Goal: Task Accomplishment & Management: Use online tool/utility

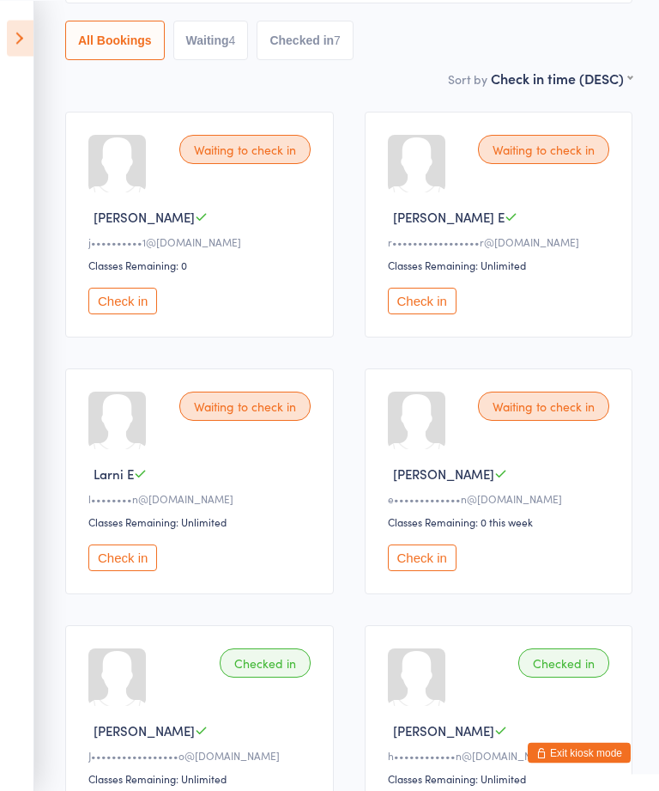
scroll to position [150, 0]
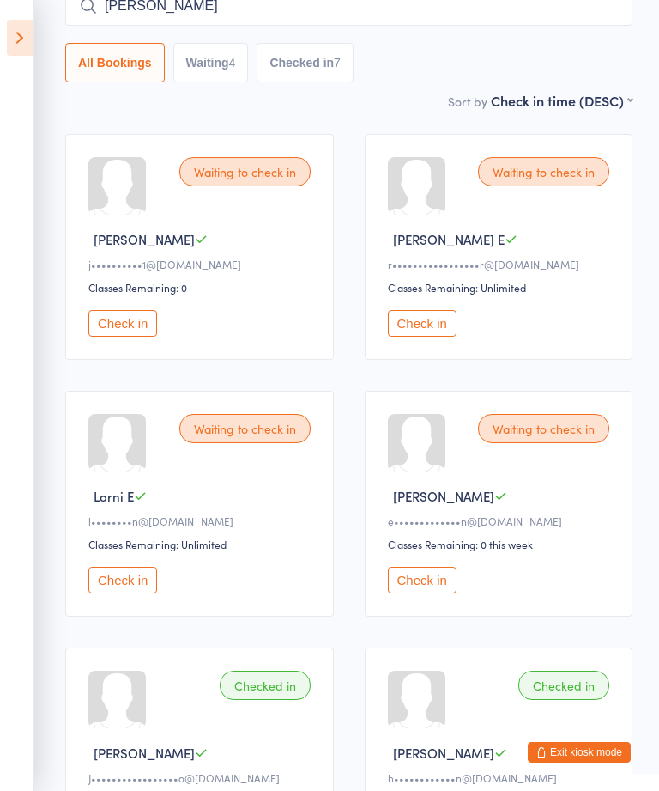
click at [154, 325] on button "Check in" at bounding box center [122, 323] width 69 height 27
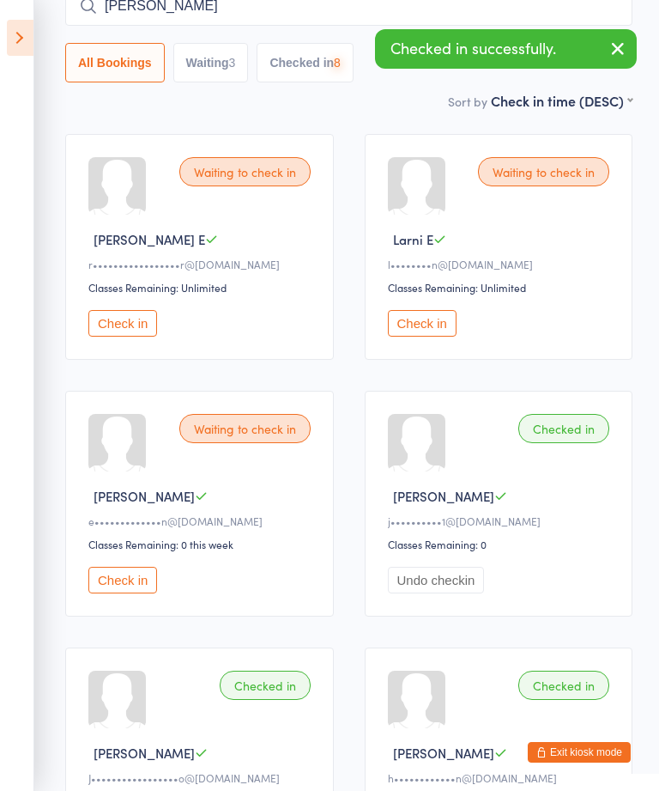
click at [137, 325] on button "Check in" at bounding box center [122, 323] width 69 height 27
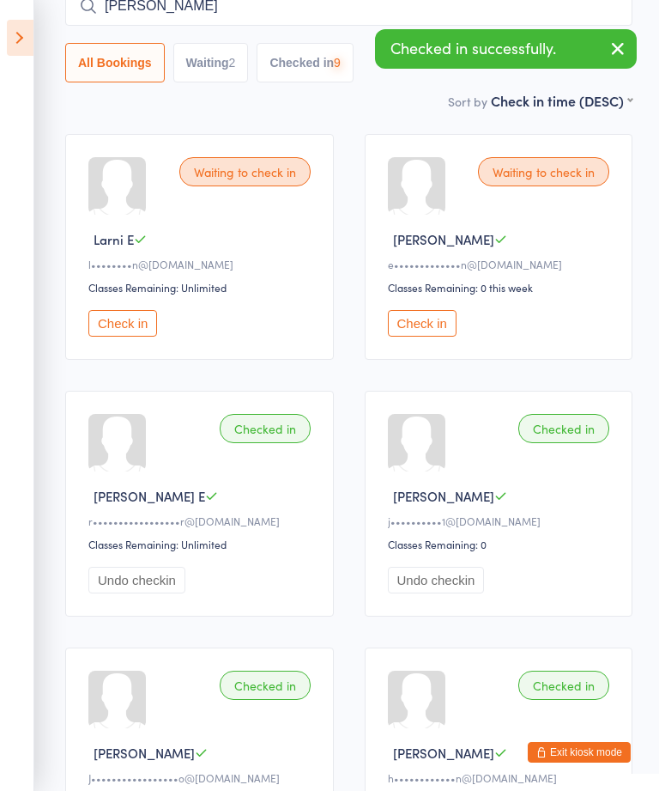
click at [129, 331] on button "Check in" at bounding box center [122, 323] width 69 height 27
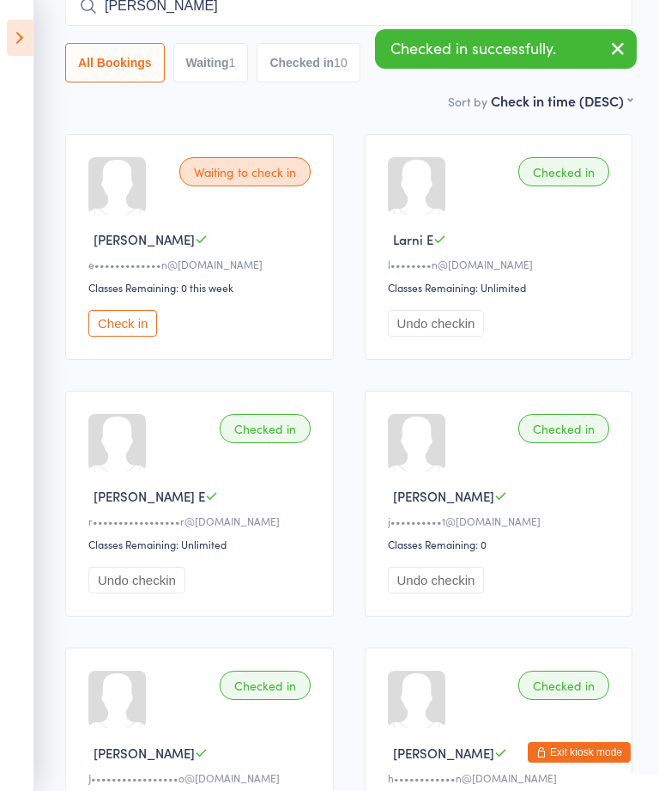
click at [9, 41] on icon at bounding box center [20, 38] width 27 height 36
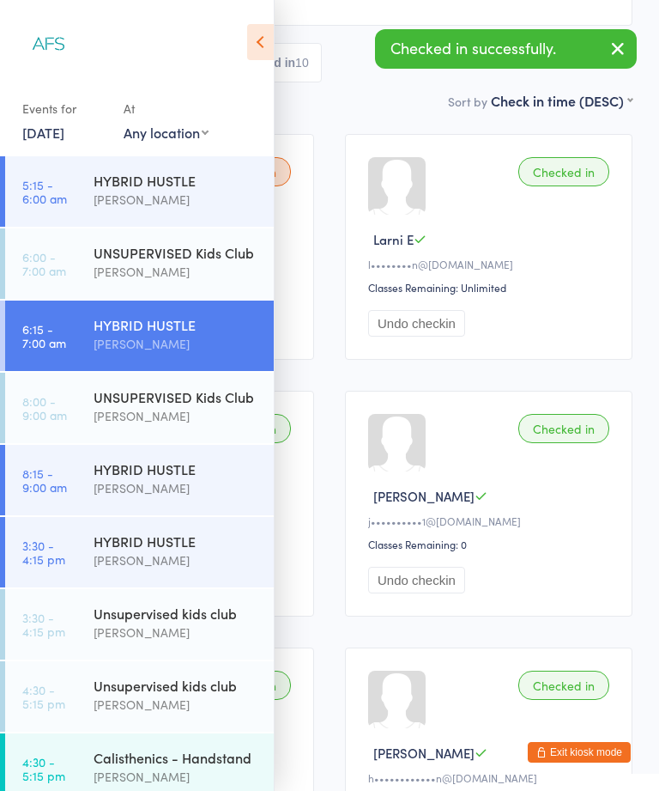
click at [206, 475] on div "HYBRID HUSTLE" at bounding box center [177, 468] width 166 height 19
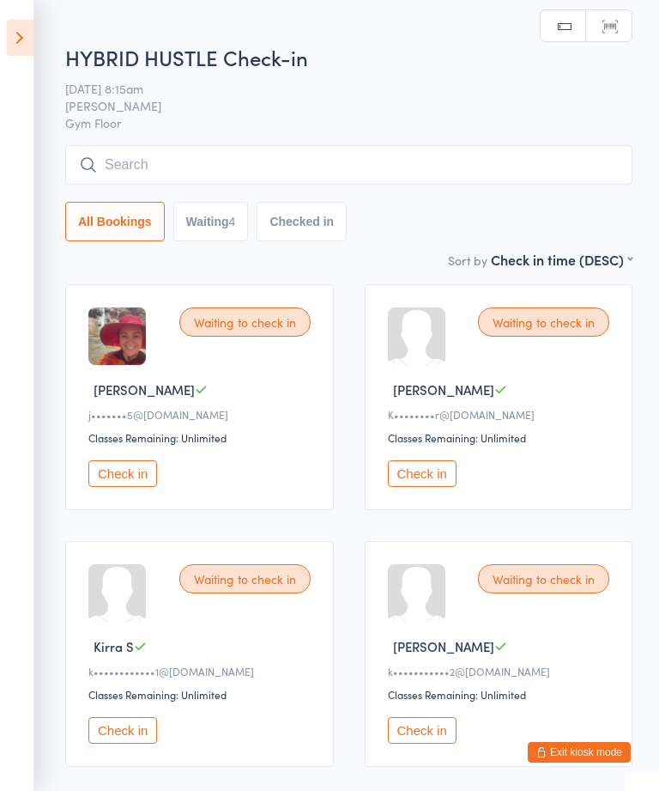
click at [23, 50] on icon at bounding box center [20, 38] width 27 height 36
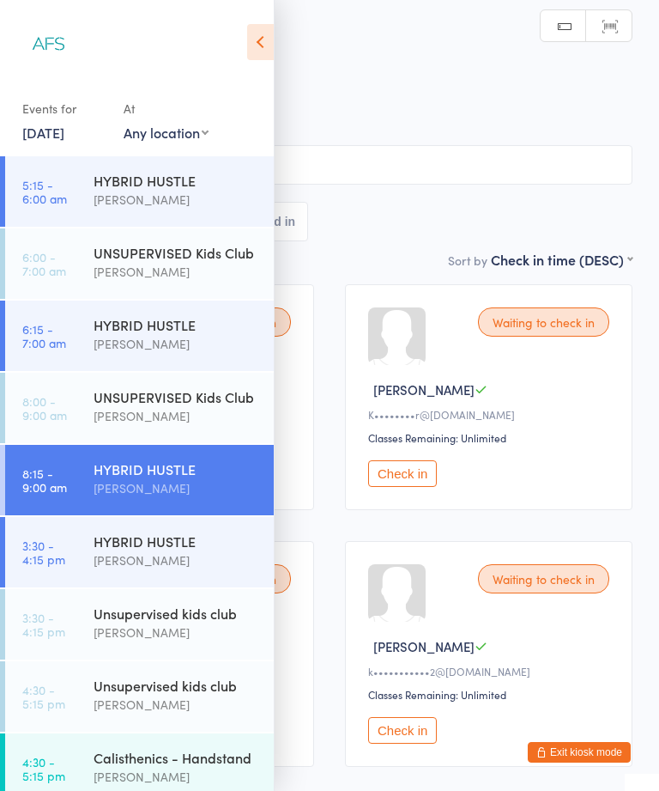
click at [186, 559] on div "[PERSON_NAME]" at bounding box center [177, 560] width 166 height 20
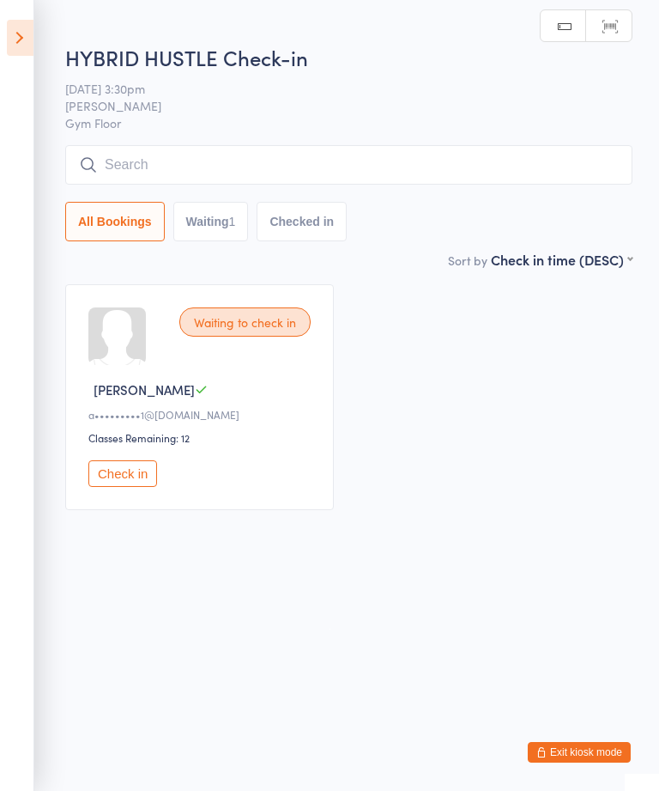
click at [12, 28] on icon at bounding box center [20, 38] width 27 height 36
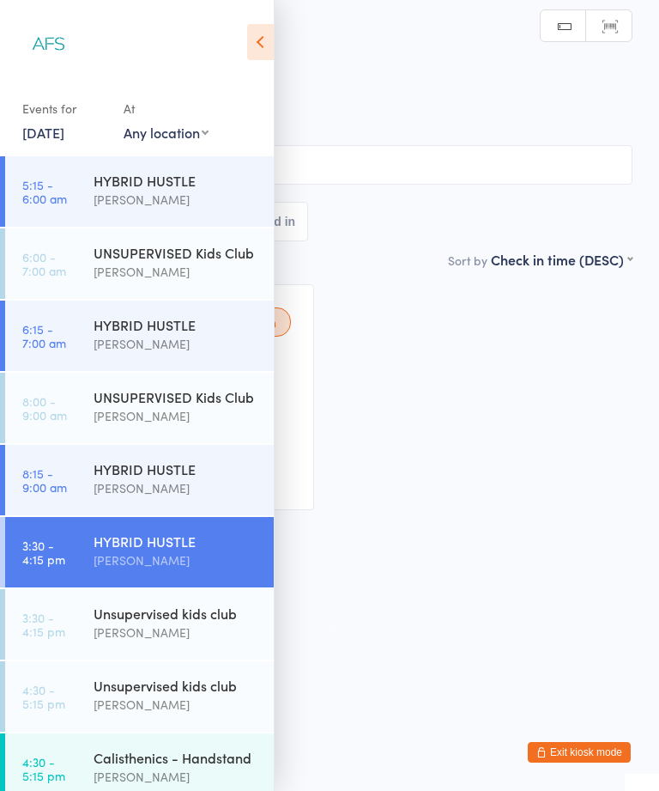
click at [190, 748] on div "Calisthenics - Handstand" at bounding box center [177, 757] width 166 height 19
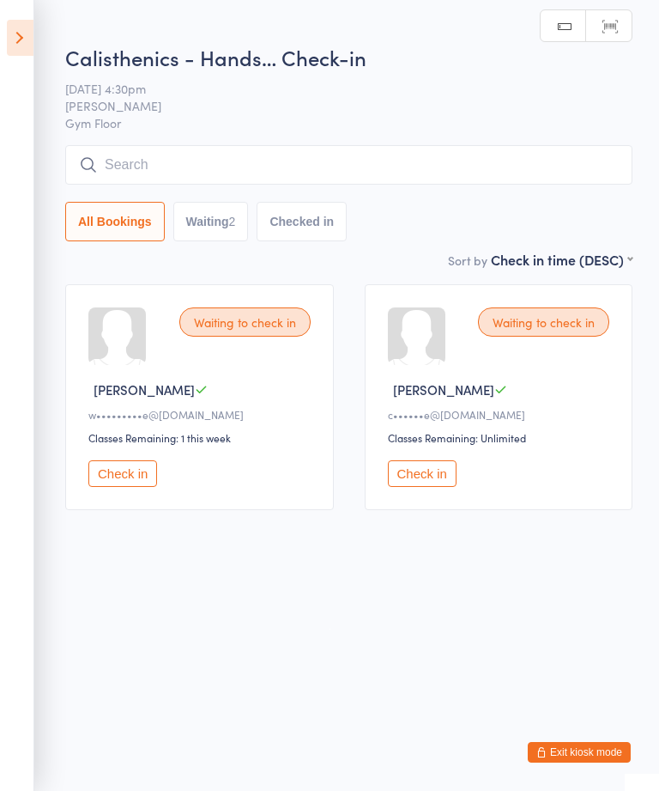
click at [20, 38] on icon at bounding box center [20, 38] width 27 height 36
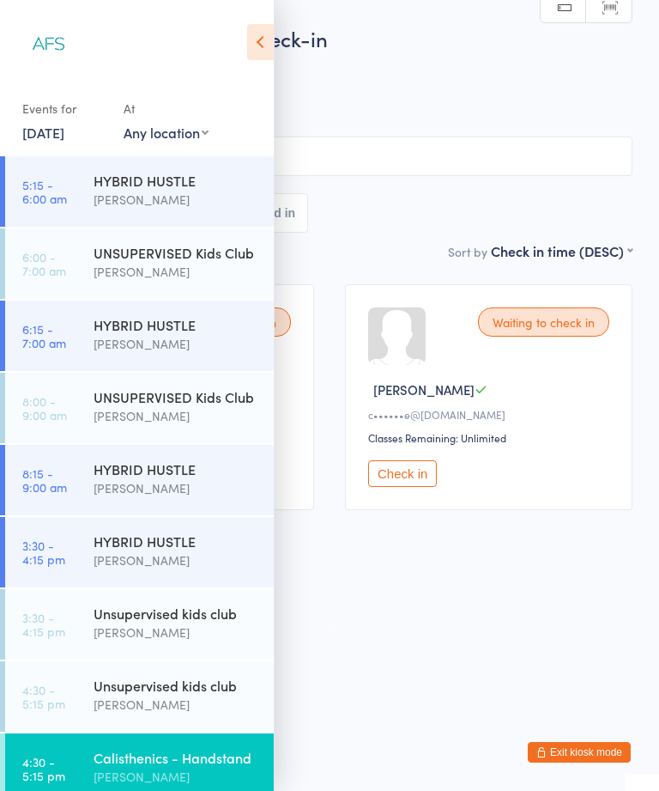
click at [183, 190] on div "HYBRID HUSTLE" at bounding box center [177, 180] width 166 height 19
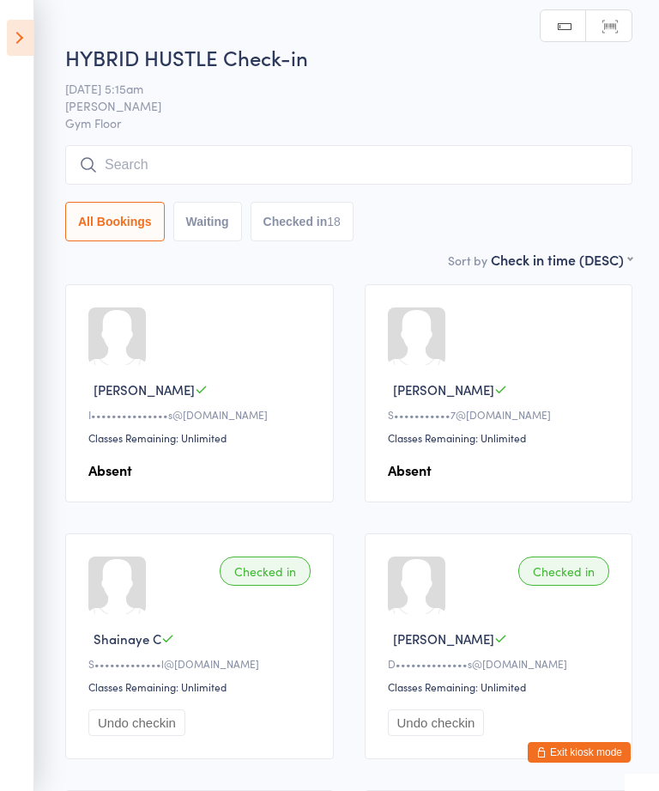
click at [26, 46] on icon at bounding box center [20, 38] width 27 height 36
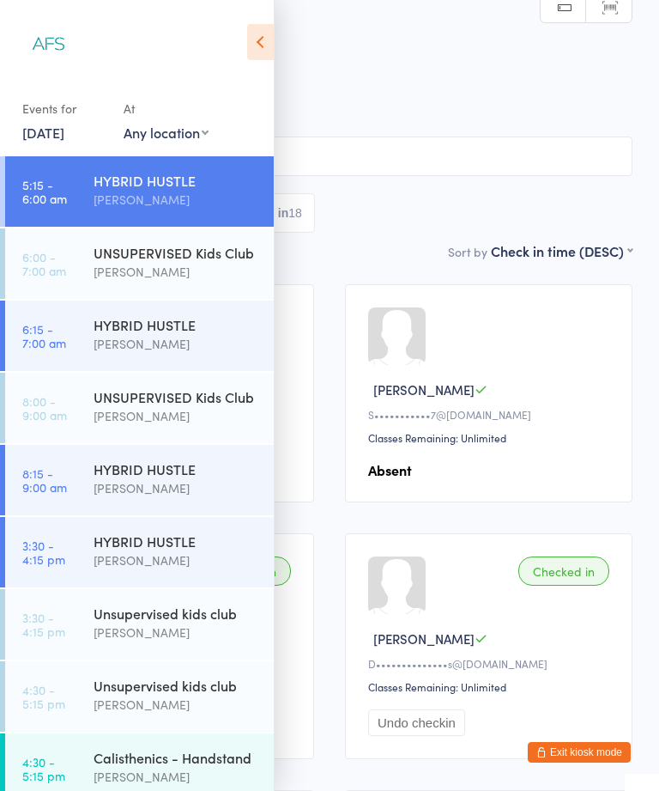
click at [180, 357] on div "HYBRID HUSTLE [PERSON_NAME]" at bounding box center [184, 334] width 180 height 68
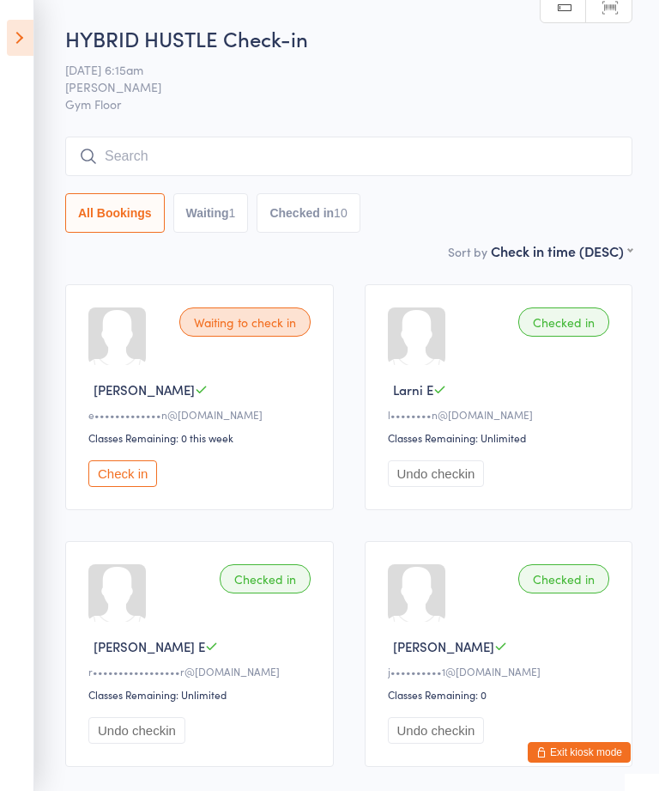
click at [21, 36] on icon at bounding box center [20, 38] width 27 height 36
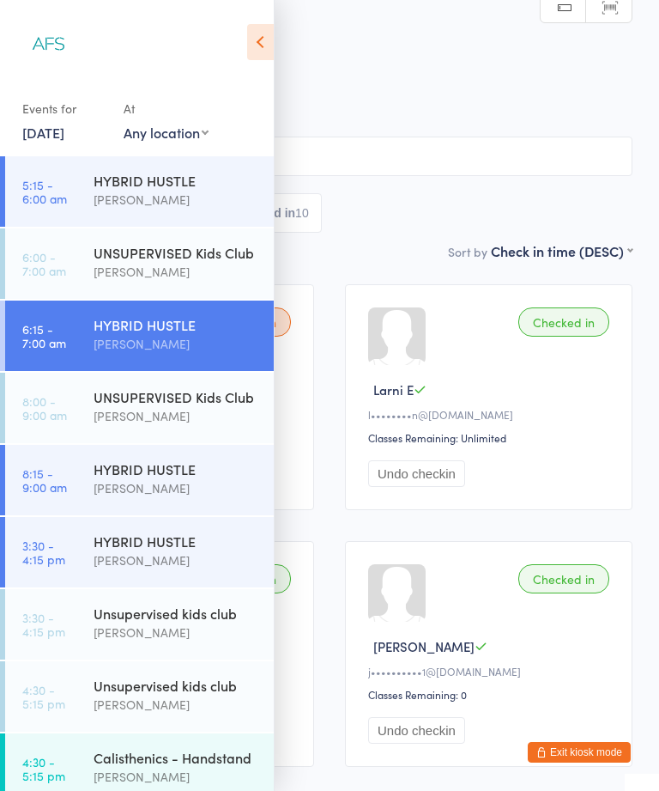
click at [193, 468] on div "HYBRID HUSTLE" at bounding box center [177, 468] width 166 height 19
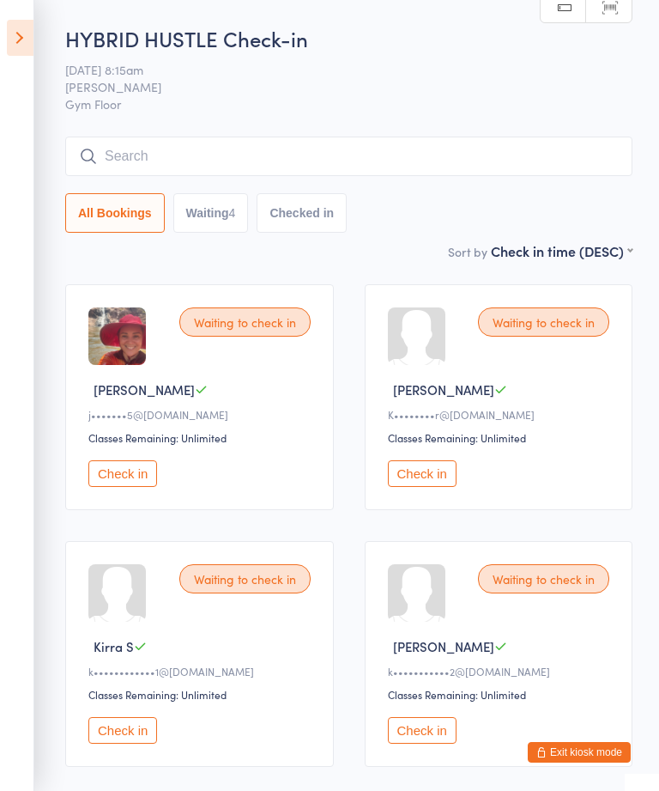
click at [11, 40] on icon at bounding box center [20, 38] width 27 height 36
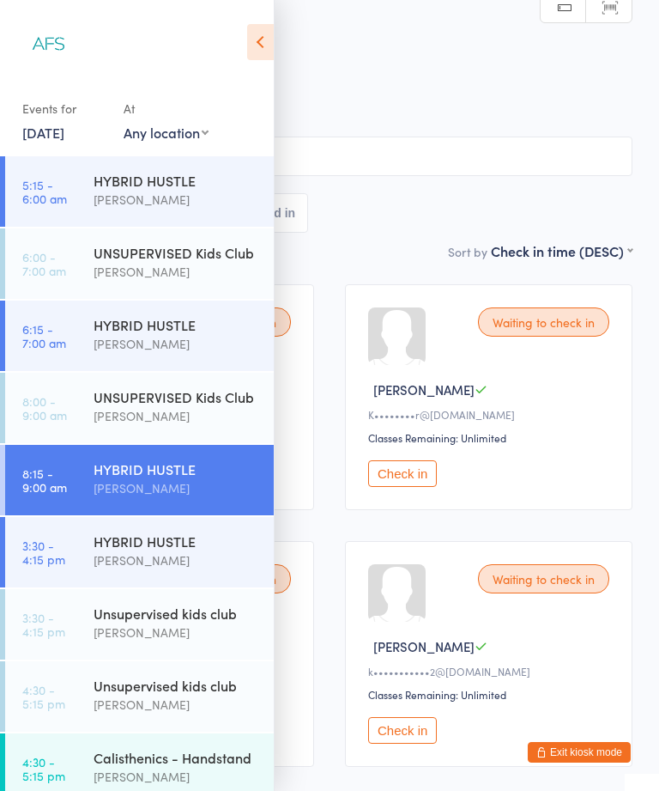
click at [175, 470] on div "HYBRID HUSTLE" at bounding box center [177, 468] width 166 height 19
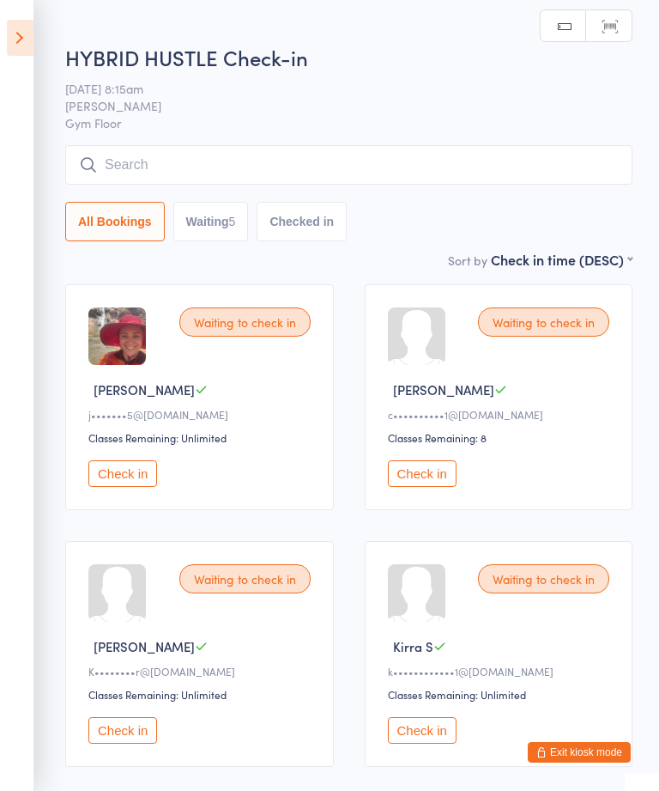
click at [29, 29] on icon at bounding box center [20, 38] width 27 height 36
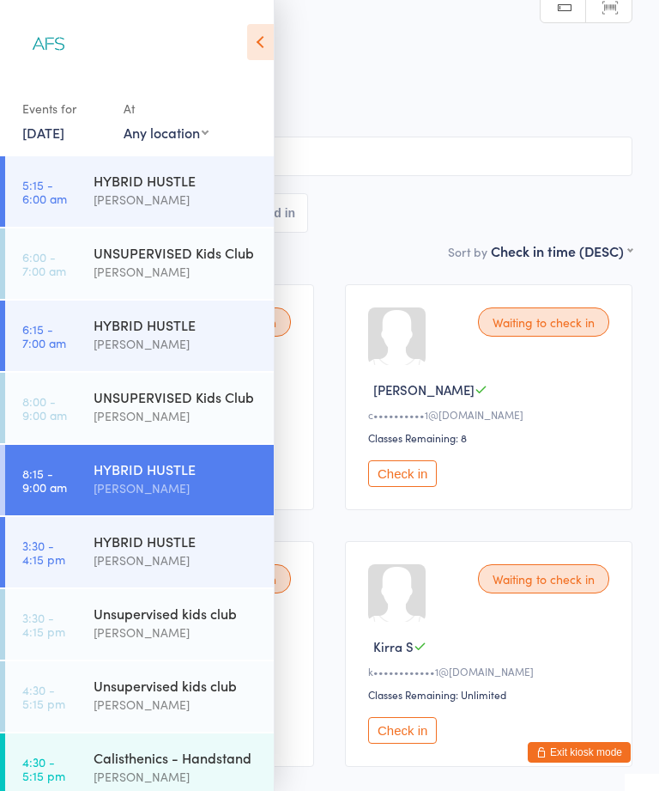
click at [200, 564] on div "[PERSON_NAME]" at bounding box center [177, 560] width 166 height 20
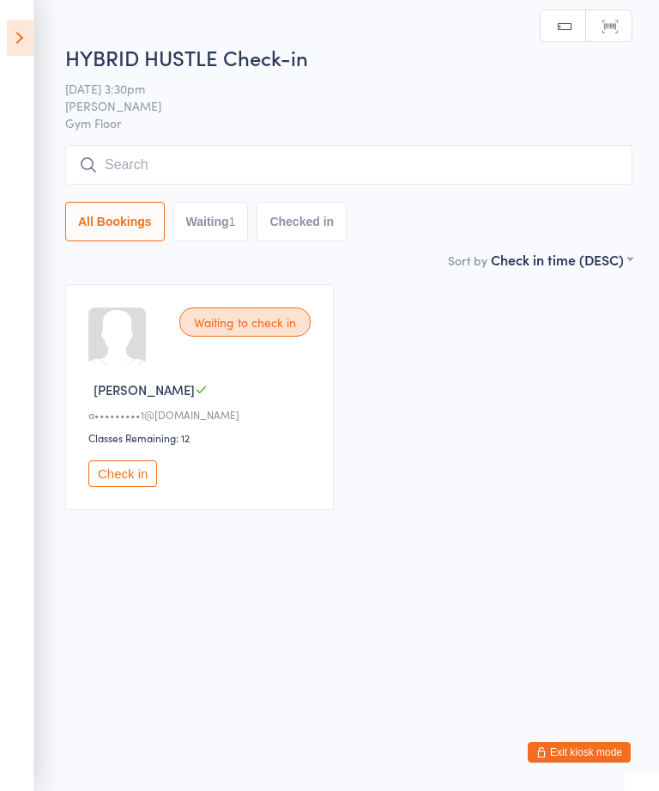
click at [27, 65] on aside "Events for [DATE] [DATE] [DATE] Sun Mon Tue Wed Thu Fri Sat 31 27 28 29 30 31 0…" at bounding box center [17, 395] width 34 height 791
click at [9, 27] on icon at bounding box center [20, 38] width 27 height 36
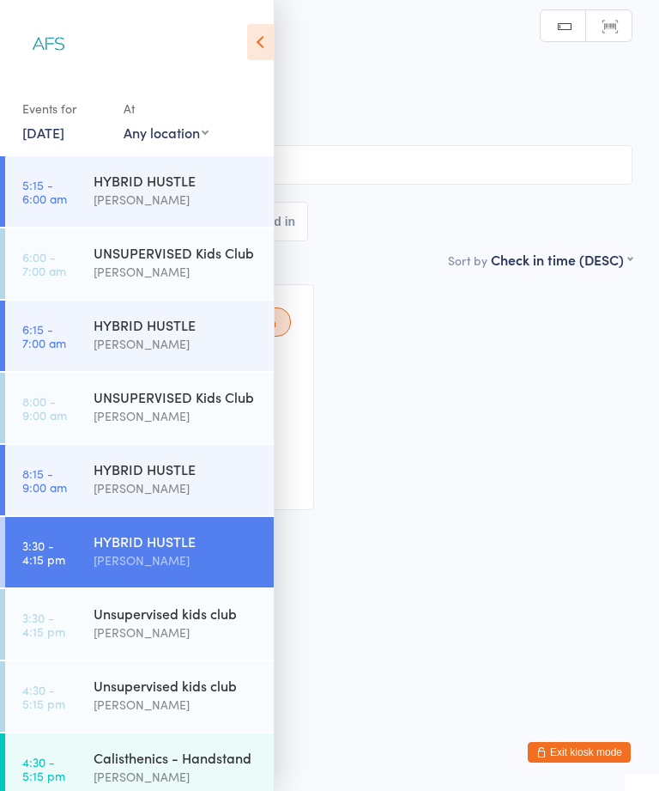
click at [174, 520] on div "HYBRID HUSTLE [PERSON_NAME]" at bounding box center [184, 551] width 180 height 68
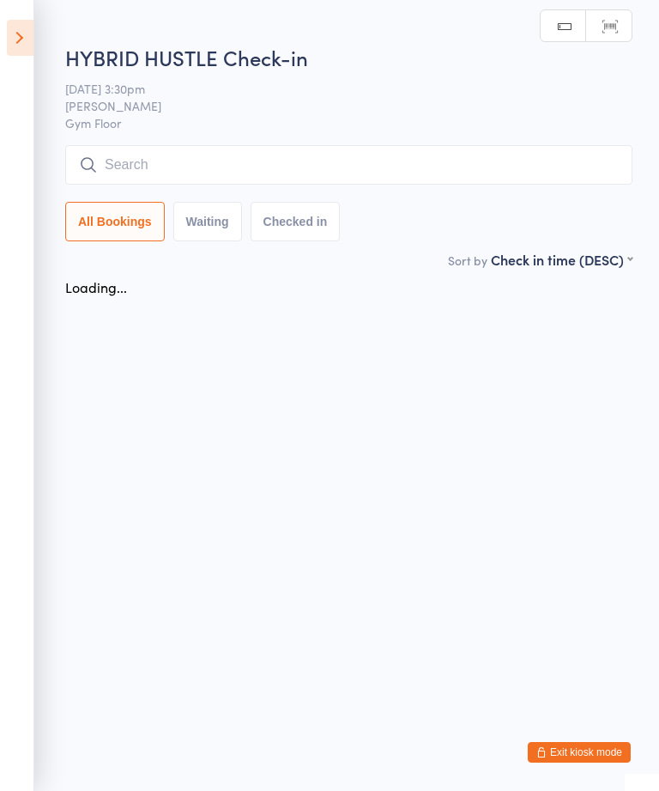
click at [221, 488] on html "You have now entered Kiosk Mode. Members will be able to check themselves in us…" at bounding box center [329, 395] width 659 height 791
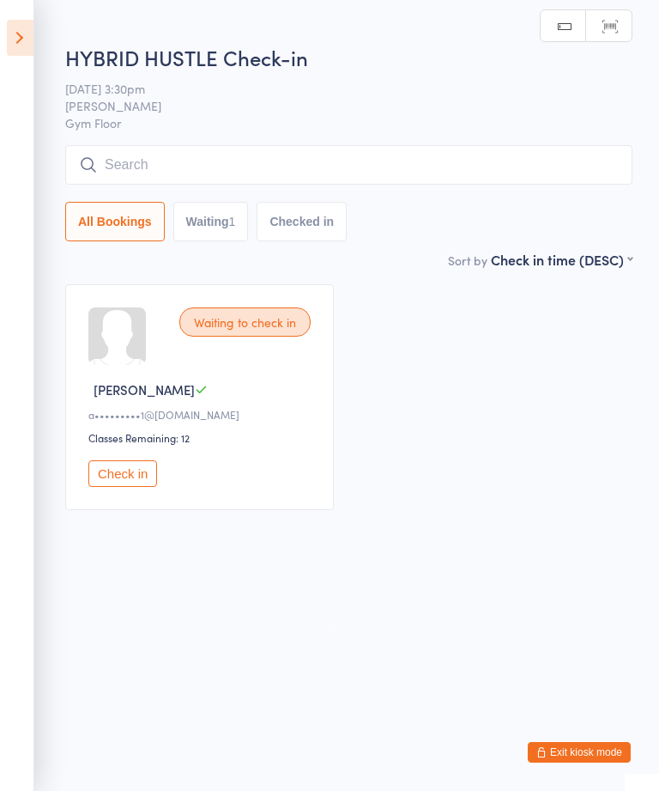
click at [27, 21] on icon at bounding box center [20, 38] width 27 height 36
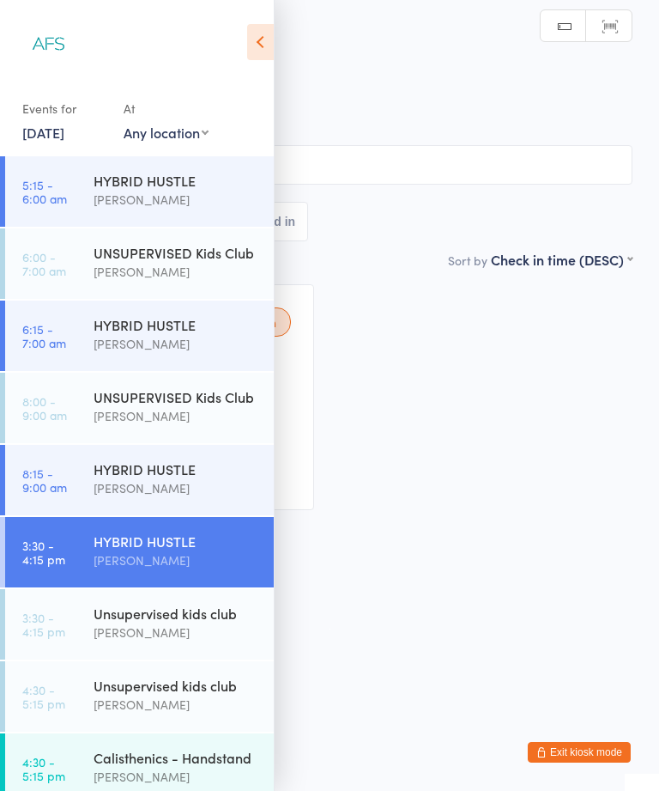
click at [183, 471] on div "HYBRID HUSTLE" at bounding box center [177, 468] width 166 height 19
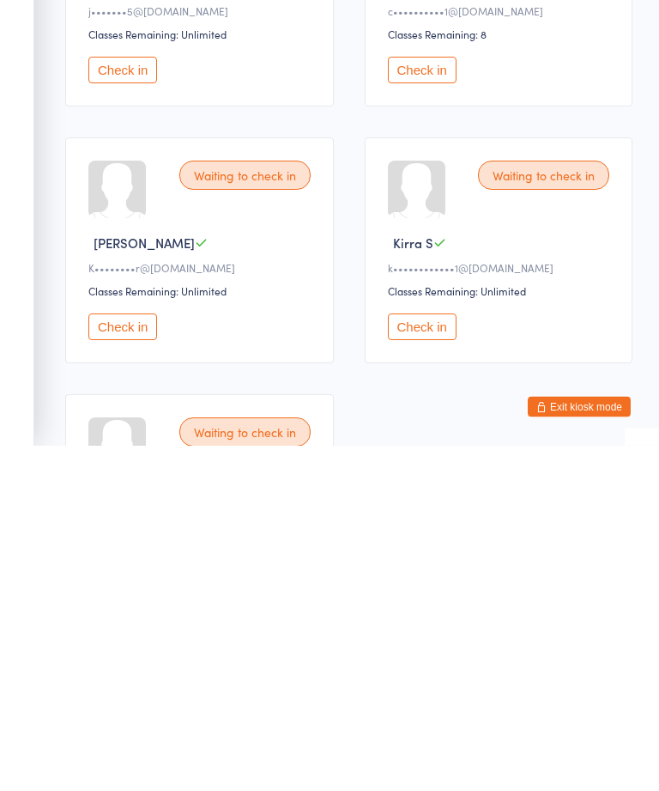
scroll to position [42, 0]
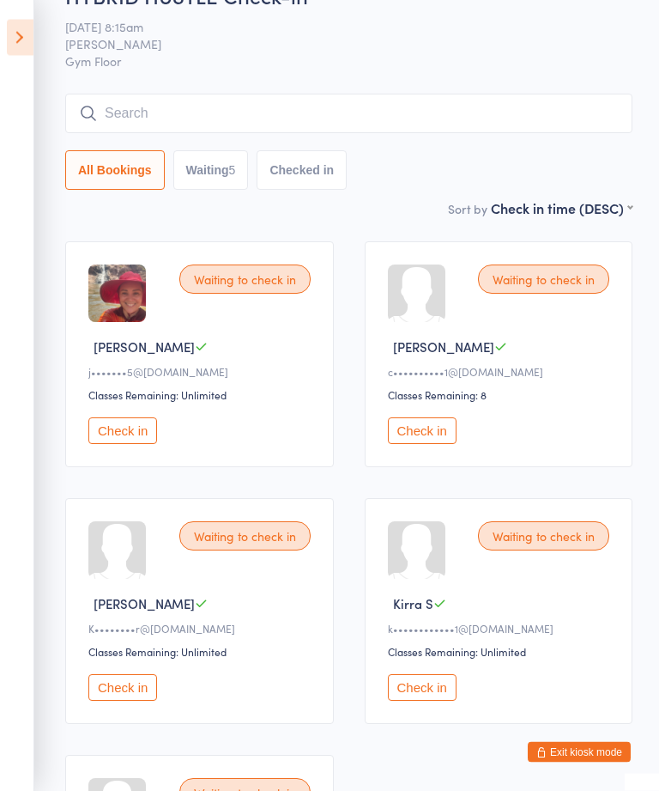
click at [219, 100] on input "search" at bounding box center [348, 113] width 567 height 39
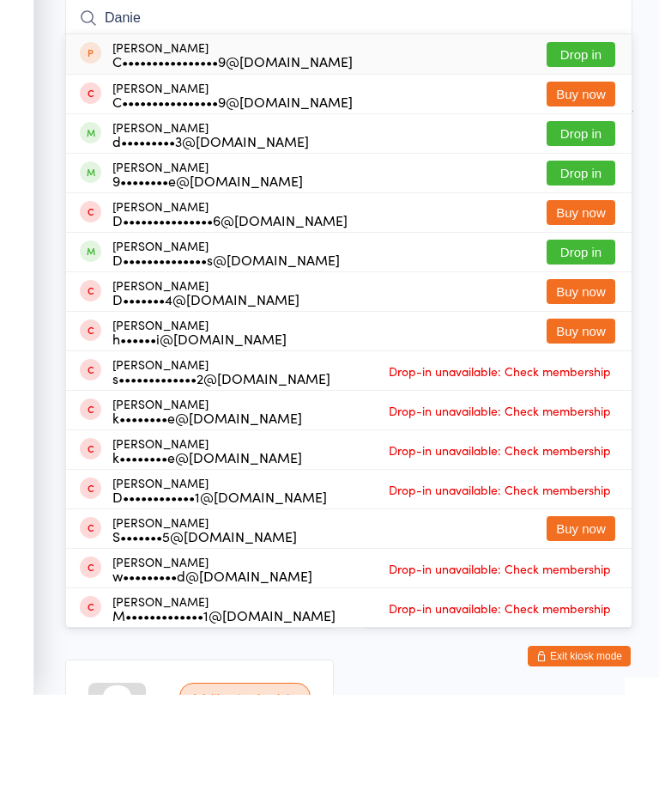
type input "Danie"
click at [581, 257] on button "Drop in" at bounding box center [581, 269] width 69 height 25
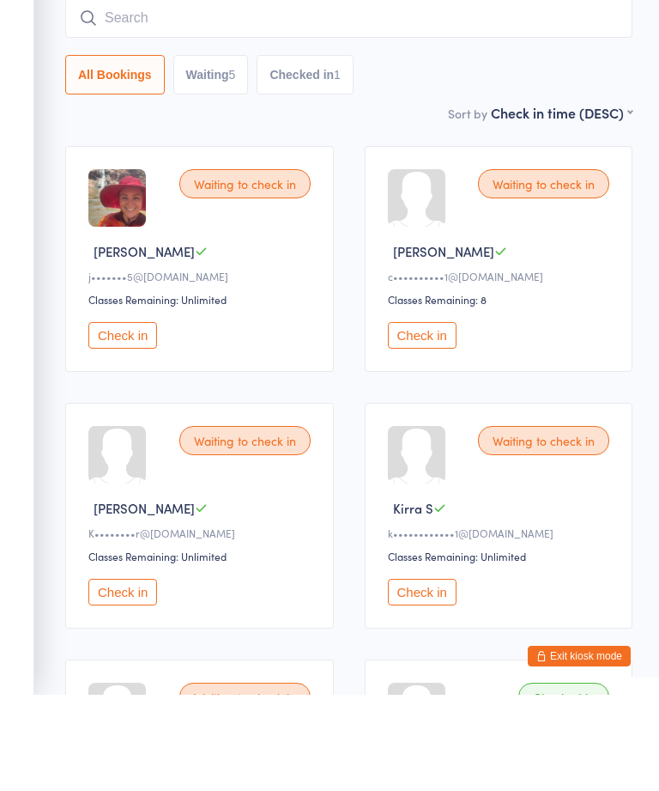
click at [124, 418] on button "Check in" at bounding box center [122, 431] width 69 height 27
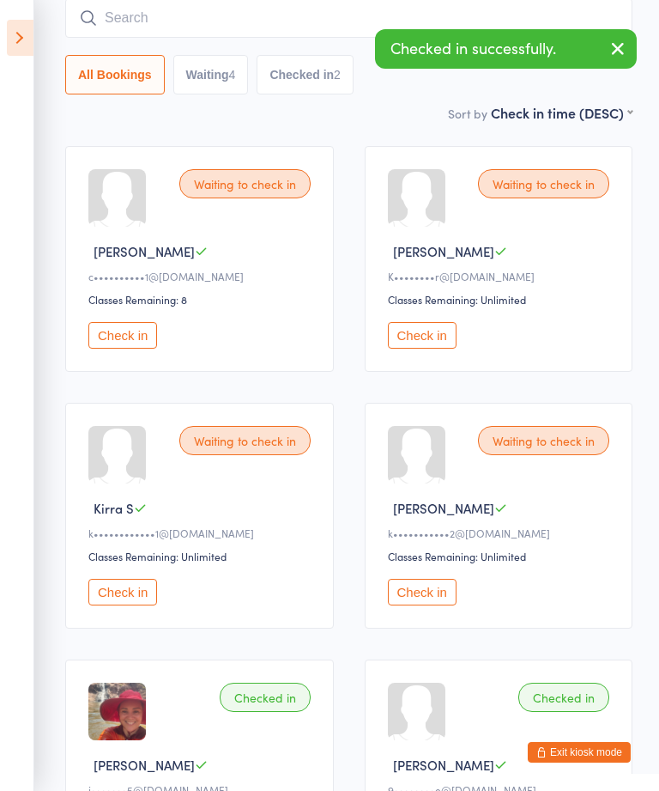
click at [106, 348] on button "Check in" at bounding box center [122, 335] width 69 height 27
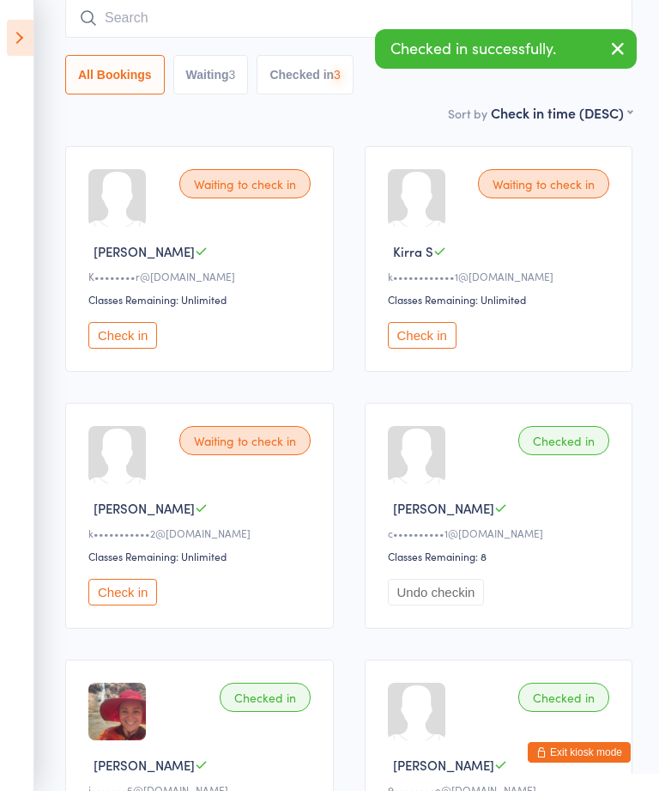
click at [108, 341] on button "Check in" at bounding box center [122, 335] width 69 height 27
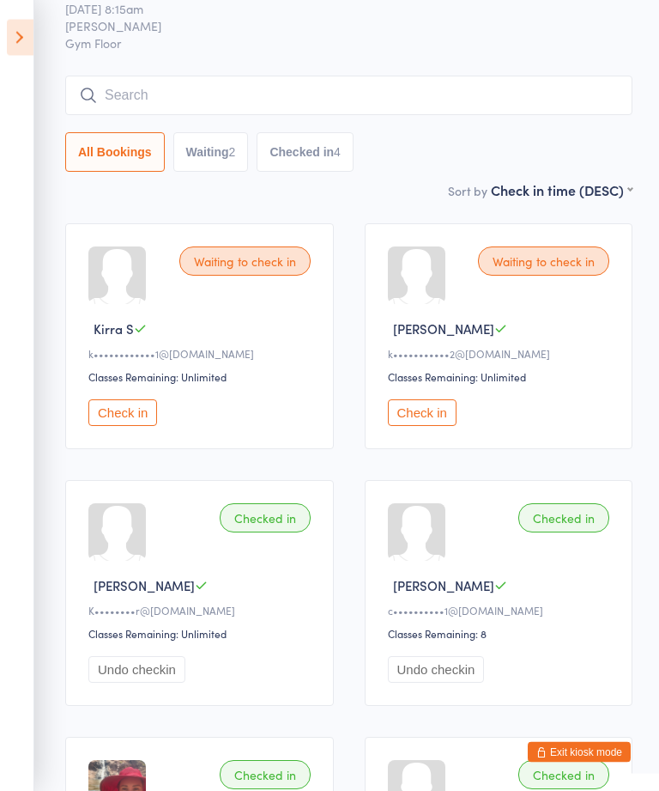
scroll to position [51, 0]
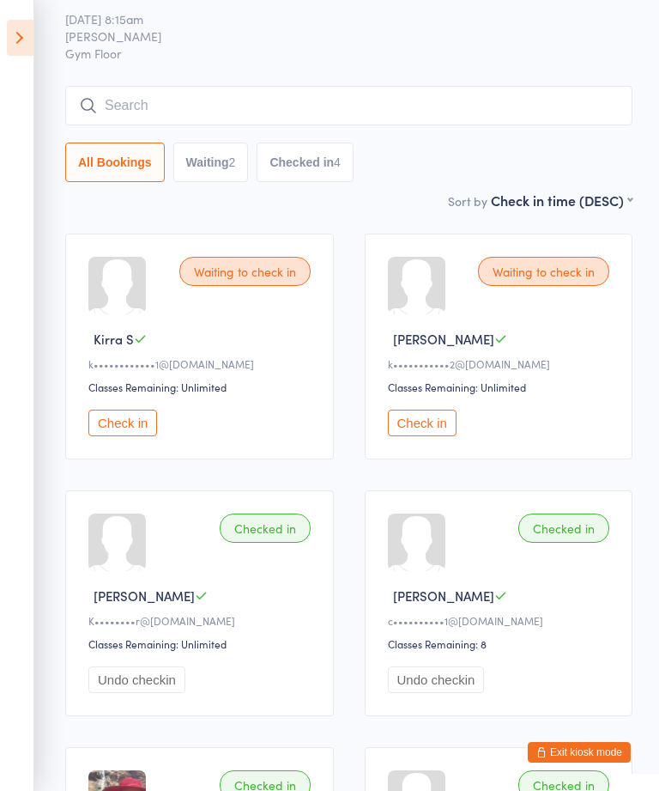
click at [419, 428] on button "Check in" at bounding box center [422, 422] width 69 height 27
click at [157, 427] on button "Check in" at bounding box center [122, 422] width 69 height 27
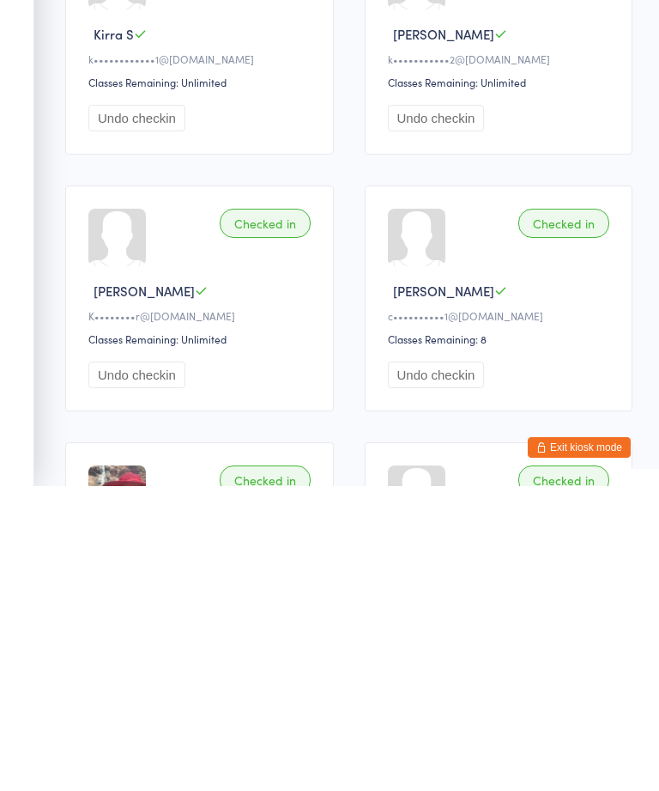
scroll to position [329, 0]
